Goal: Check status: Check status

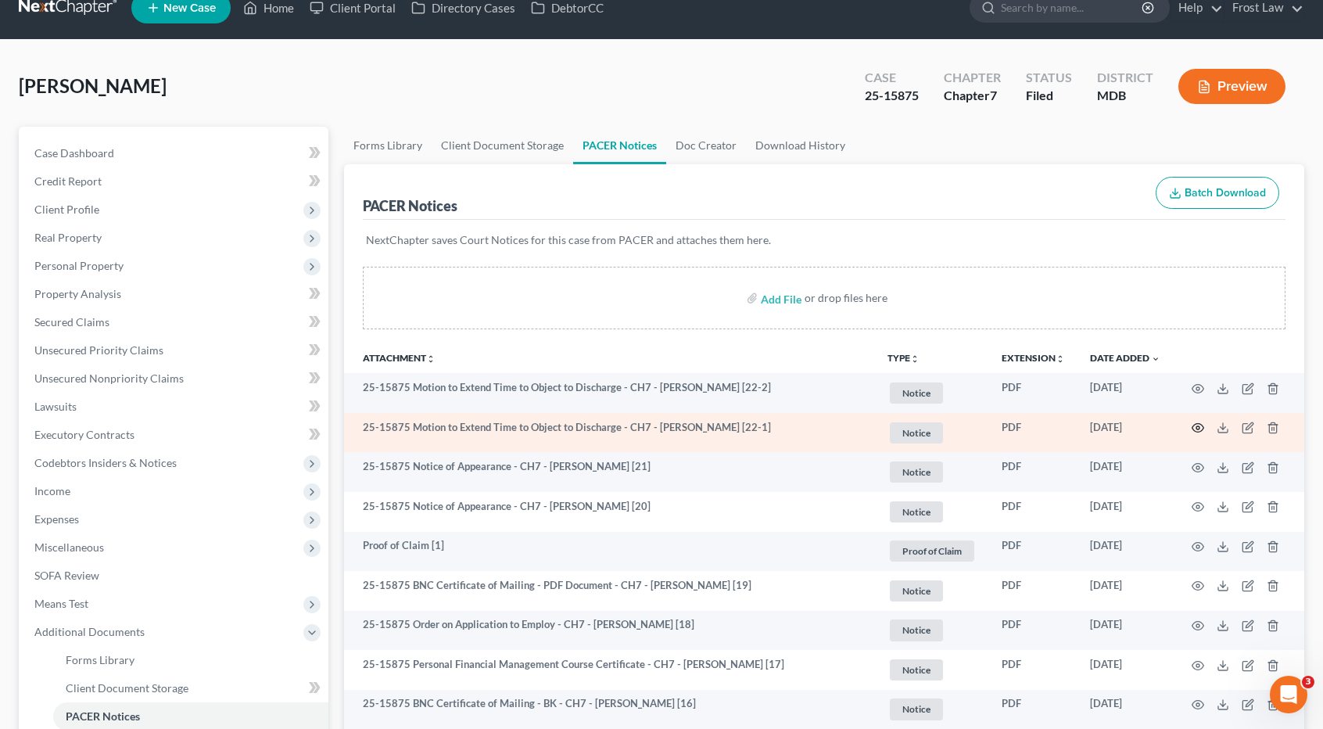
click at [1195, 423] on icon "button" at bounding box center [1198, 428] width 13 height 13
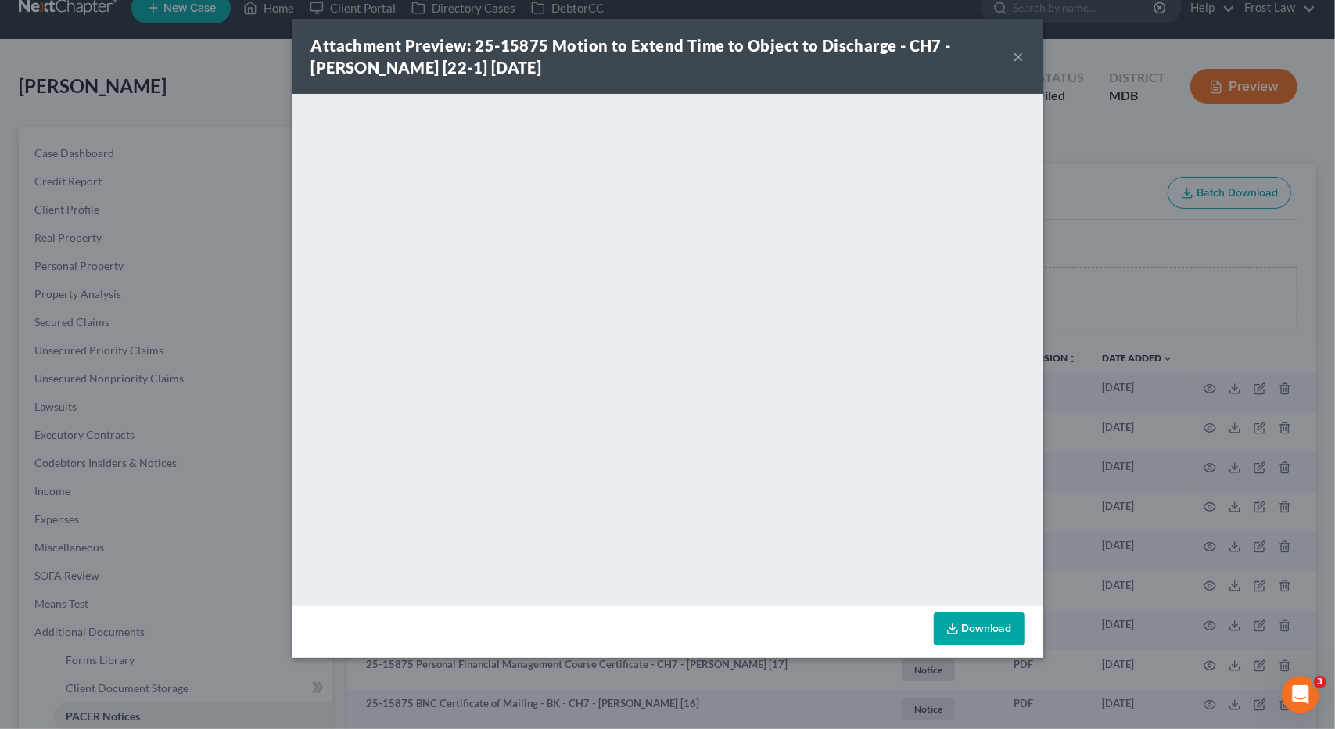
click at [1020, 58] on button "×" at bounding box center [1019, 56] width 11 height 19
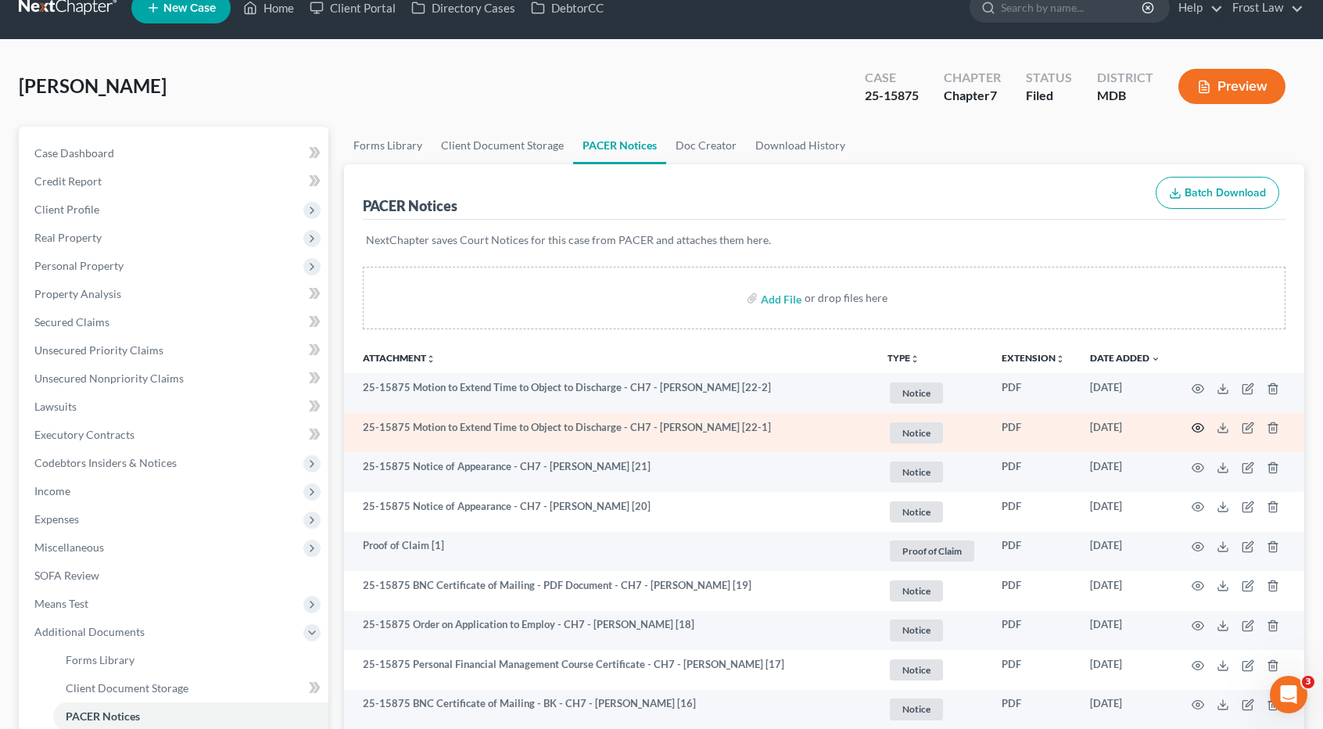
click at [1198, 429] on icon "button" at bounding box center [1198, 428] width 13 height 13
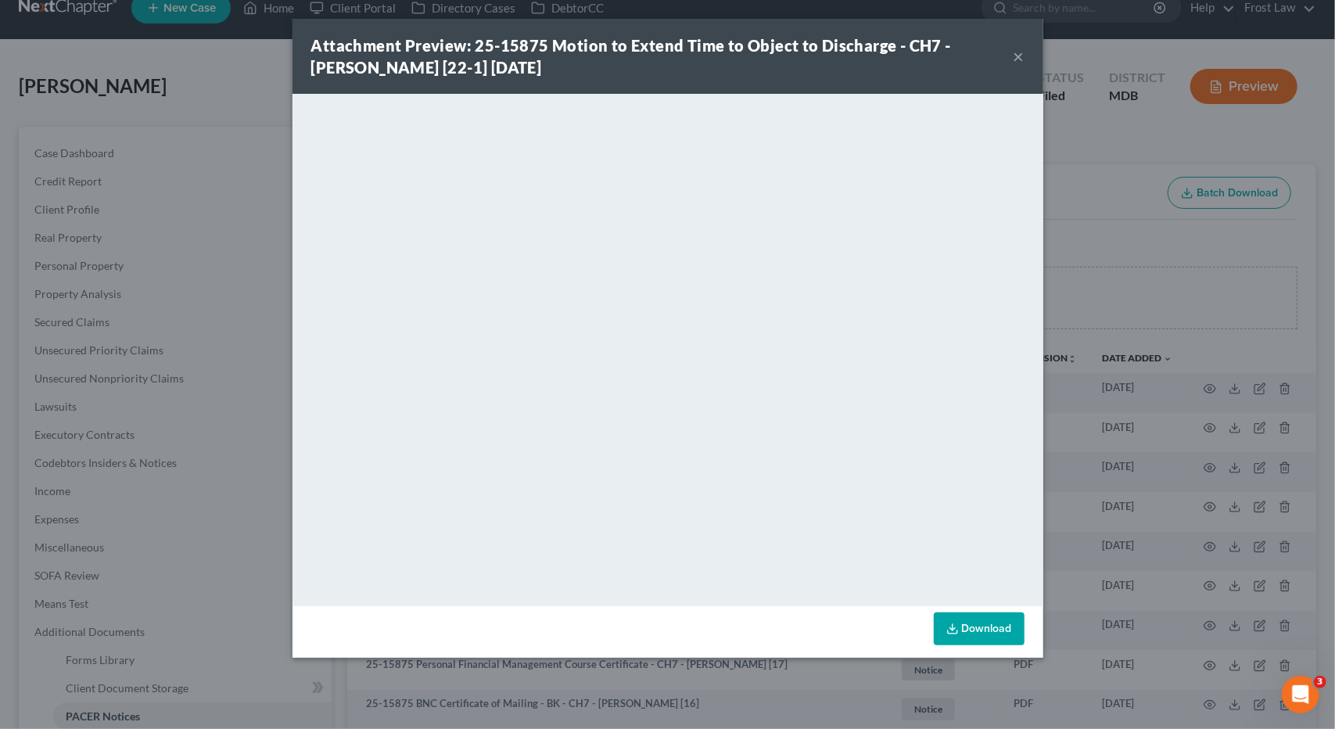
click at [1018, 59] on button "×" at bounding box center [1019, 56] width 11 height 19
